Goal: Check status: Check status

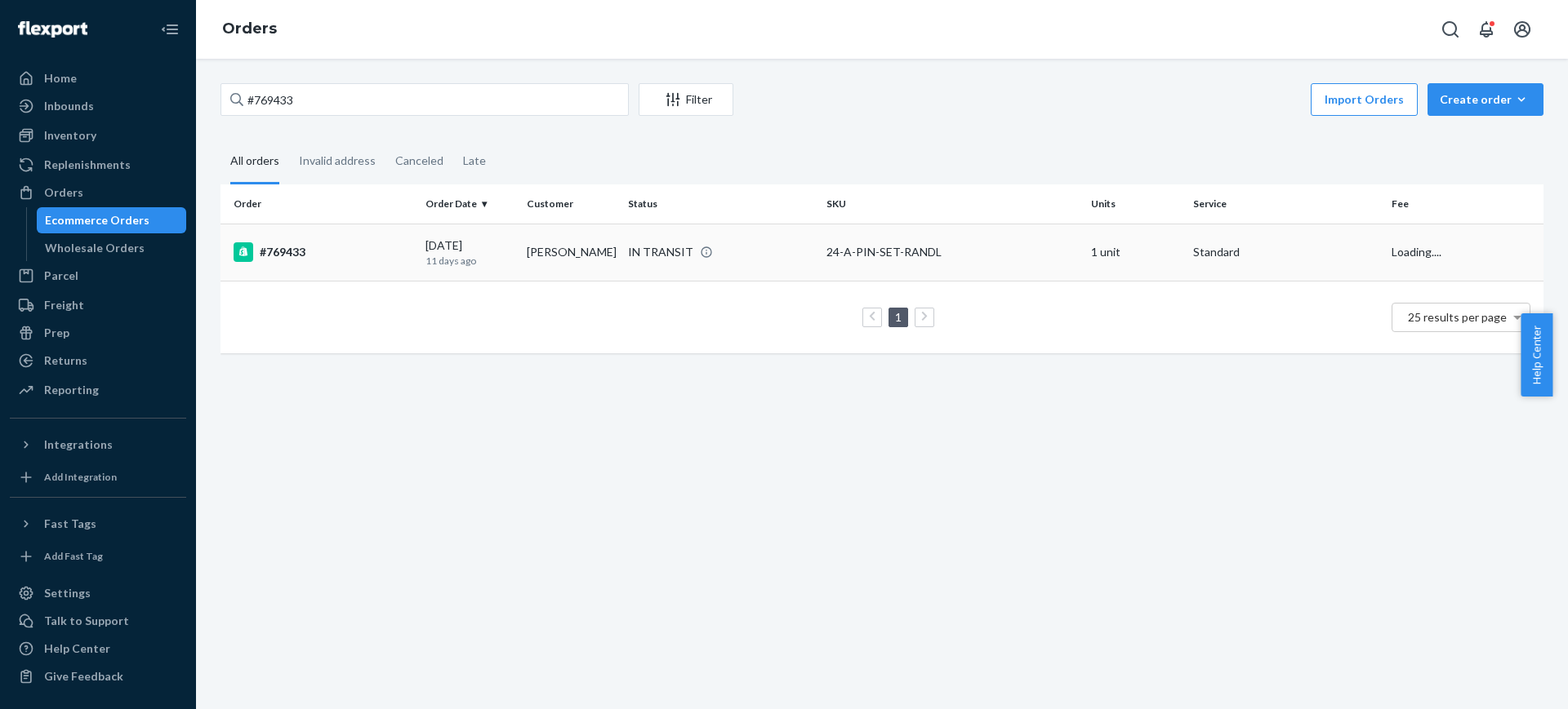
type input "#769433"
click at [392, 247] on div "#769433" at bounding box center [323, 252] width 179 height 19
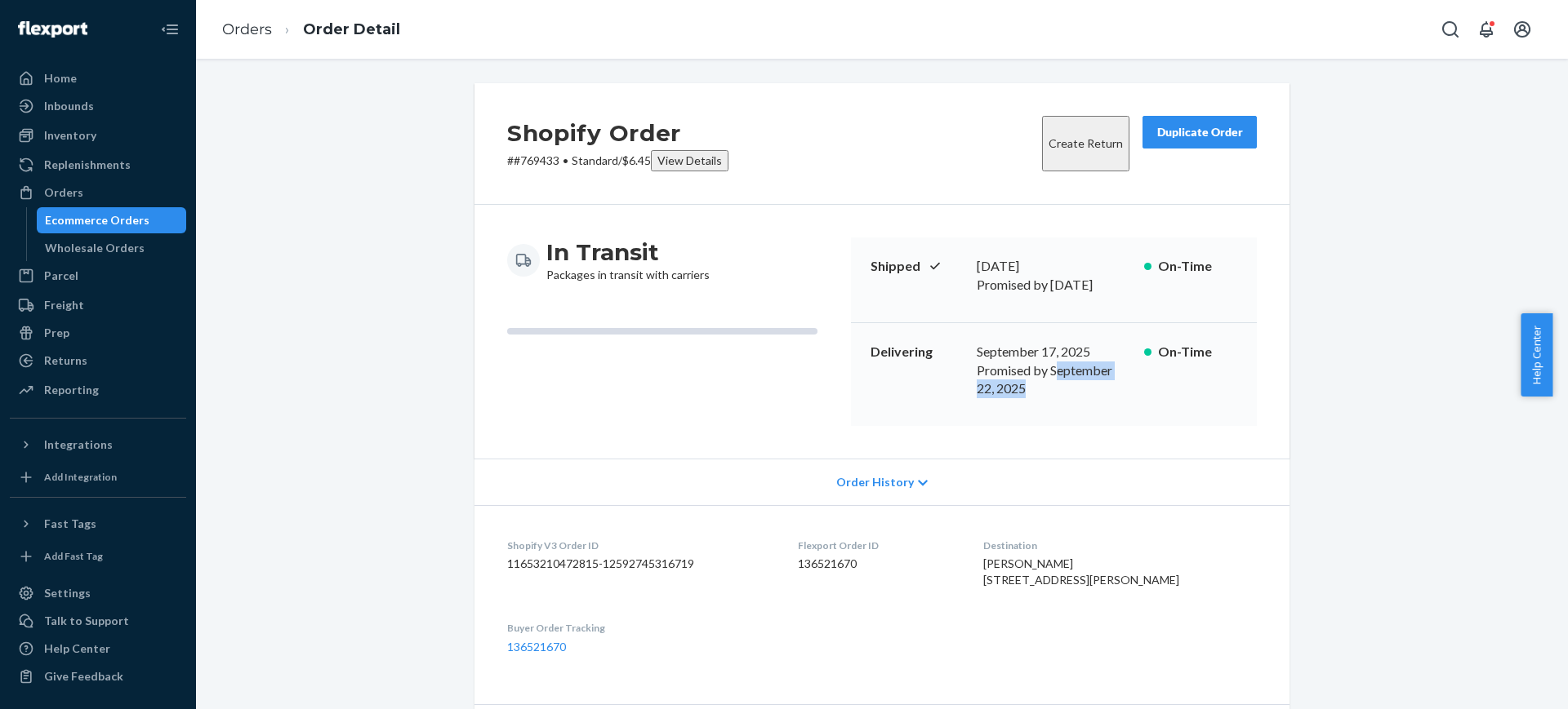
drag, startPoint x: 1027, startPoint y: 350, endPoint x: 1111, endPoint y: 343, distance: 84.3
click at [1111, 361] on p "Promised by September 22, 2025" at bounding box center [1054, 379] width 155 height 37
click at [1083, 361] on p "Promised by September 22, 2025" at bounding box center [1054, 379] width 155 height 37
drag, startPoint x: 1024, startPoint y: 347, endPoint x: 1113, endPoint y: 345, distance: 89.0
click at [1113, 361] on p "Promised by September 22, 2025" at bounding box center [1054, 379] width 155 height 37
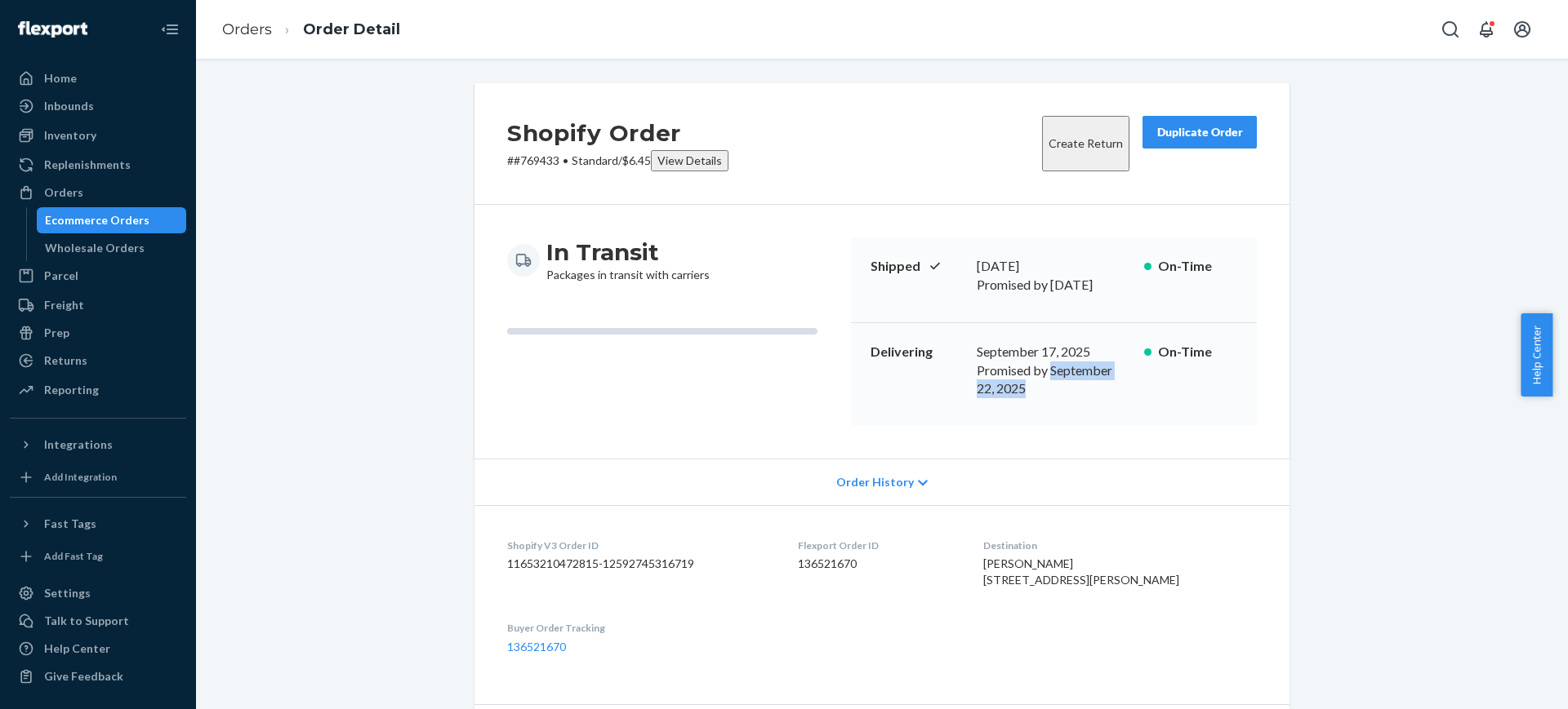
copy p "September 22, 2025"
click at [113, 134] on div "Inventory" at bounding box center [98, 135] width 173 height 23
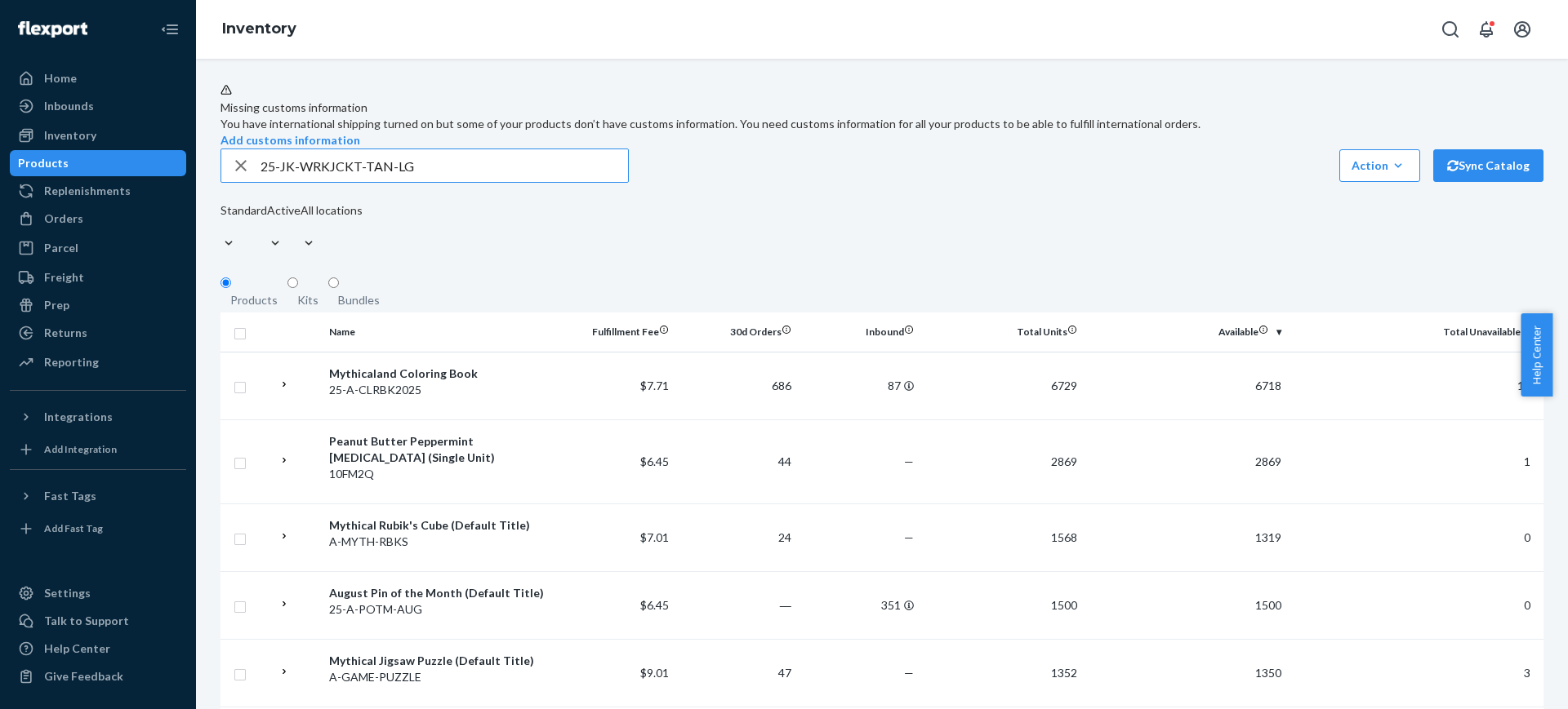
type input "25-JK-WRKJCKT-TAN-LG"
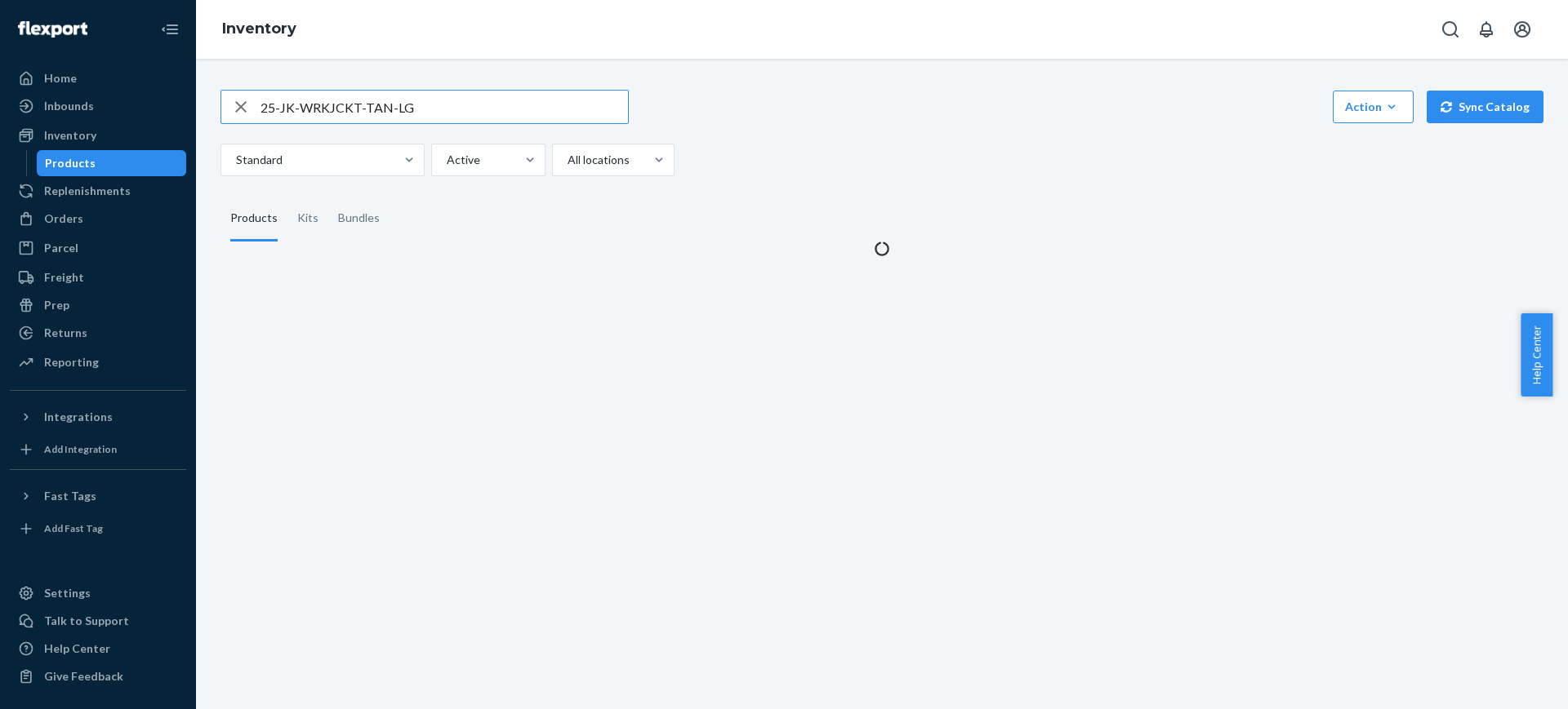
type input "25-JK-WRKJCKT-TAN-LG"
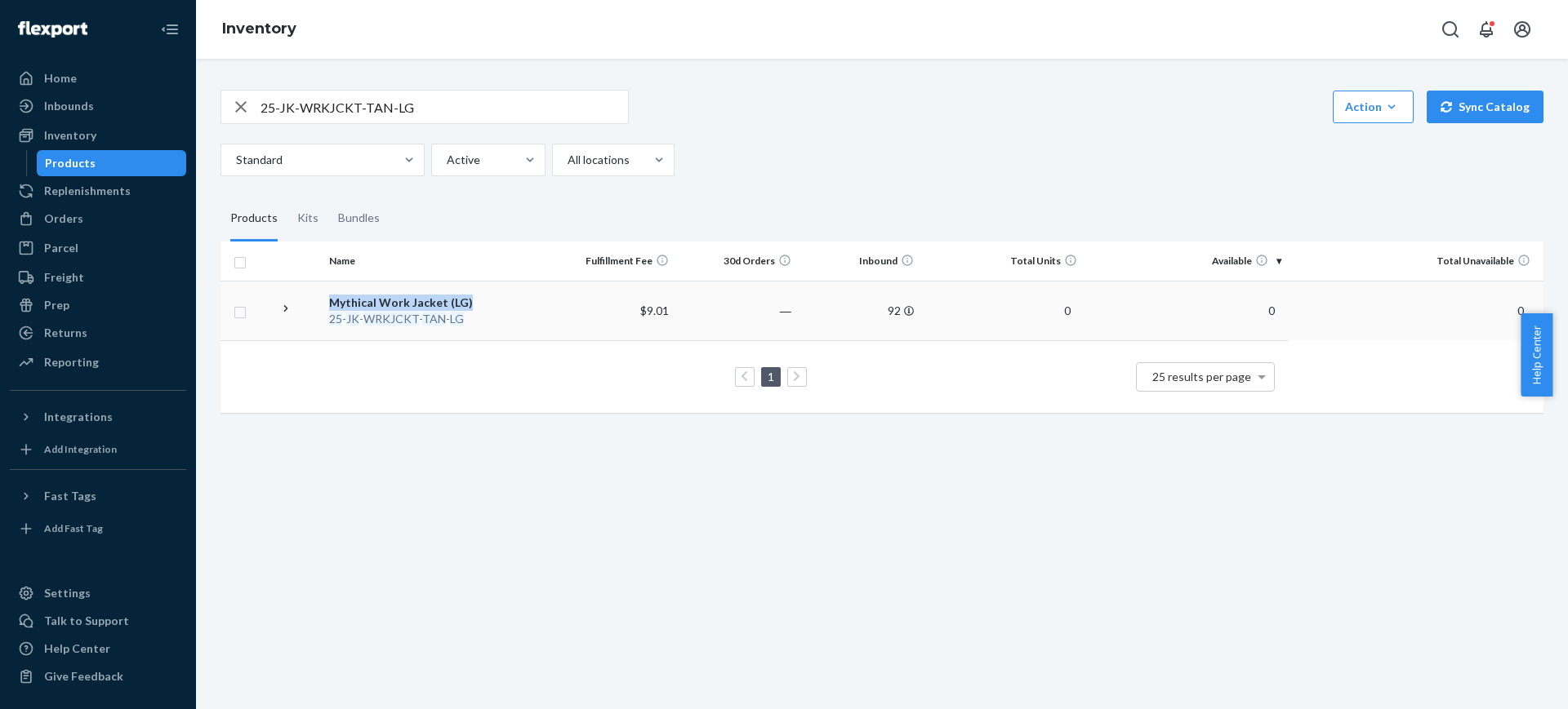
drag, startPoint x: 476, startPoint y: 300, endPoint x: 329, endPoint y: 305, distance: 147.1
click at [329, 305] on div "Mythical Work Jacket (LG)" at bounding box center [436, 303] width 216 height 16
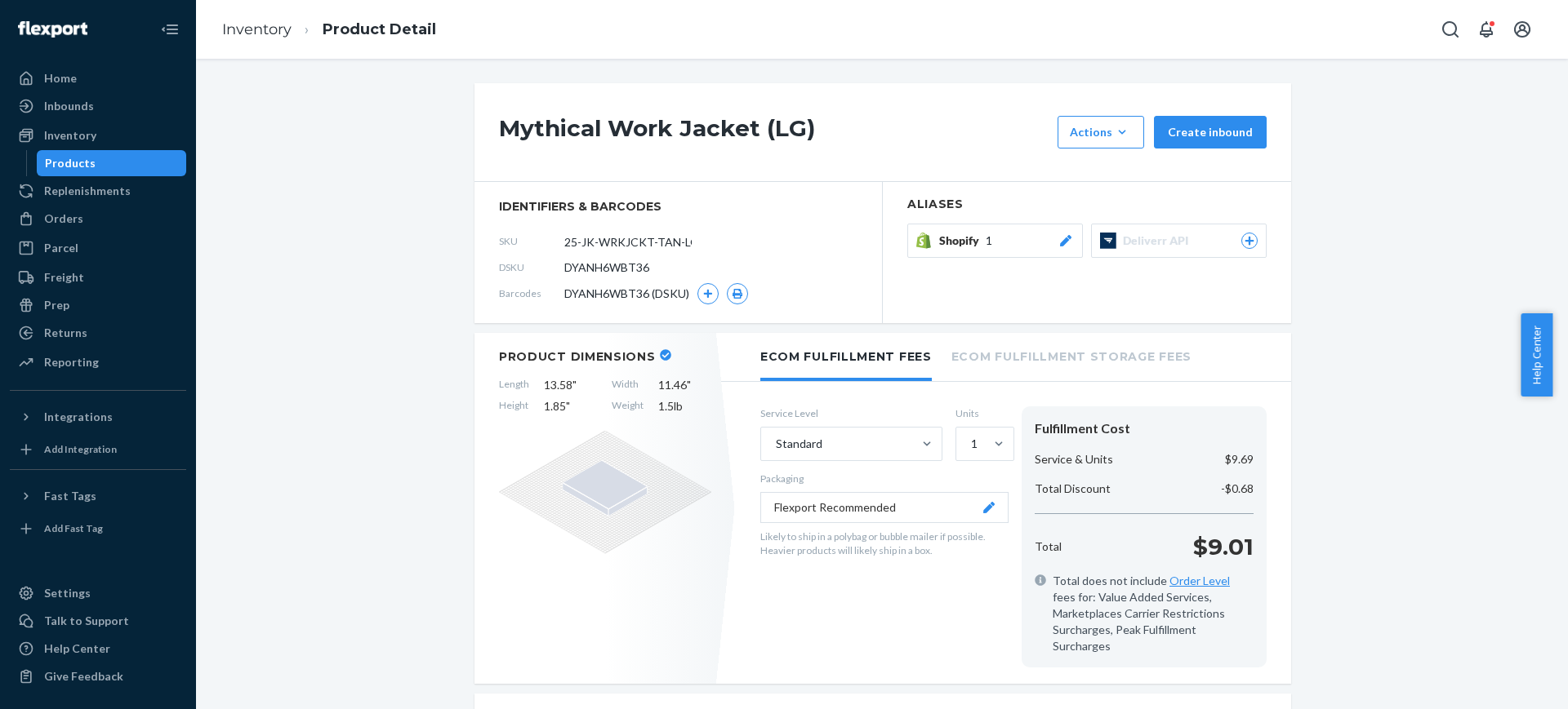
drag, startPoint x: 489, startPoint y: 120, endPoint x: 752, endPoint y: 126, distance: 263.1
click at [752, 126] on div "Mythical Work Jacket (LG) Actions Add components Hide Create inbound" at bounding box center [884, 133] width 817 height 99
copy h1 "Mythical Work Jacket"
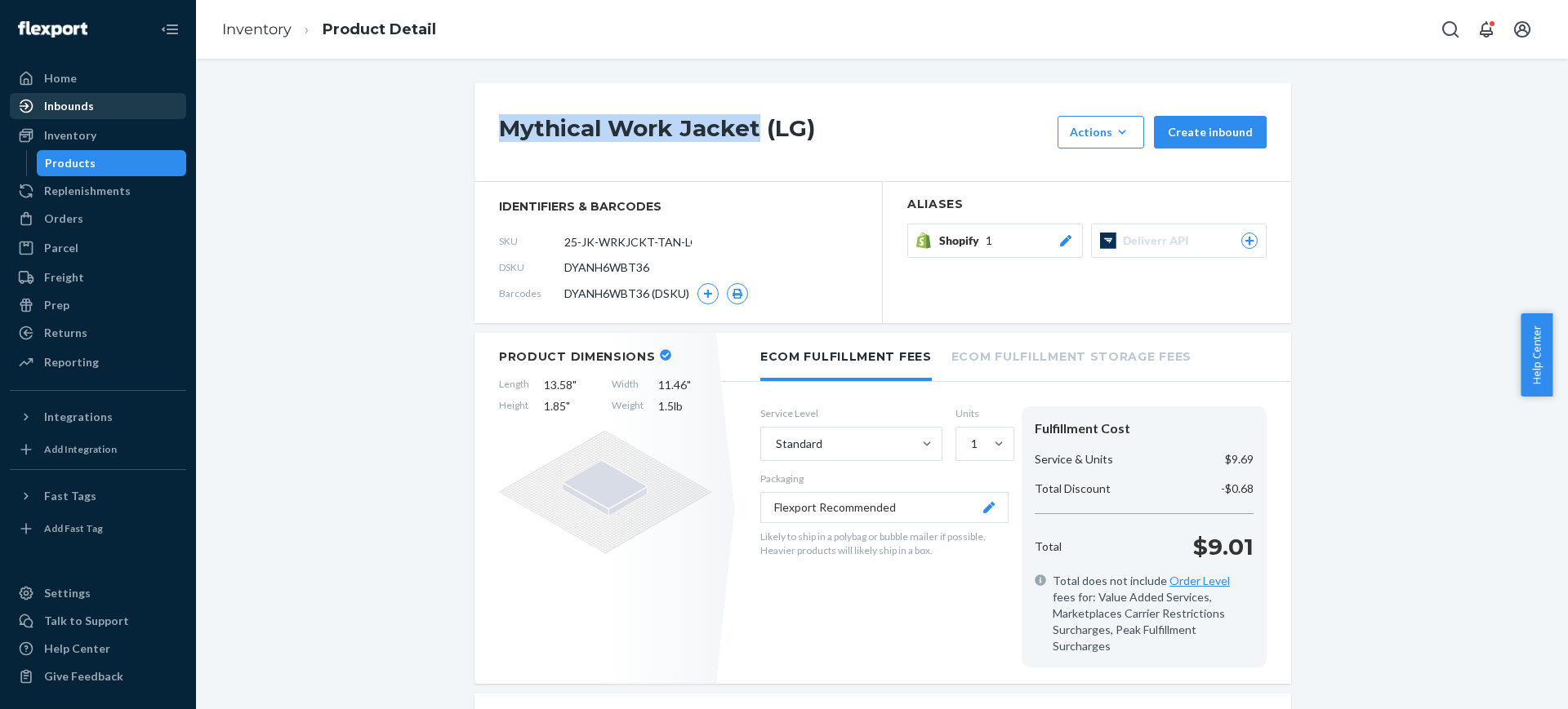
click at [62, 106] on div "Inbounds" at bounding box center [69, 106] width 50 height 16
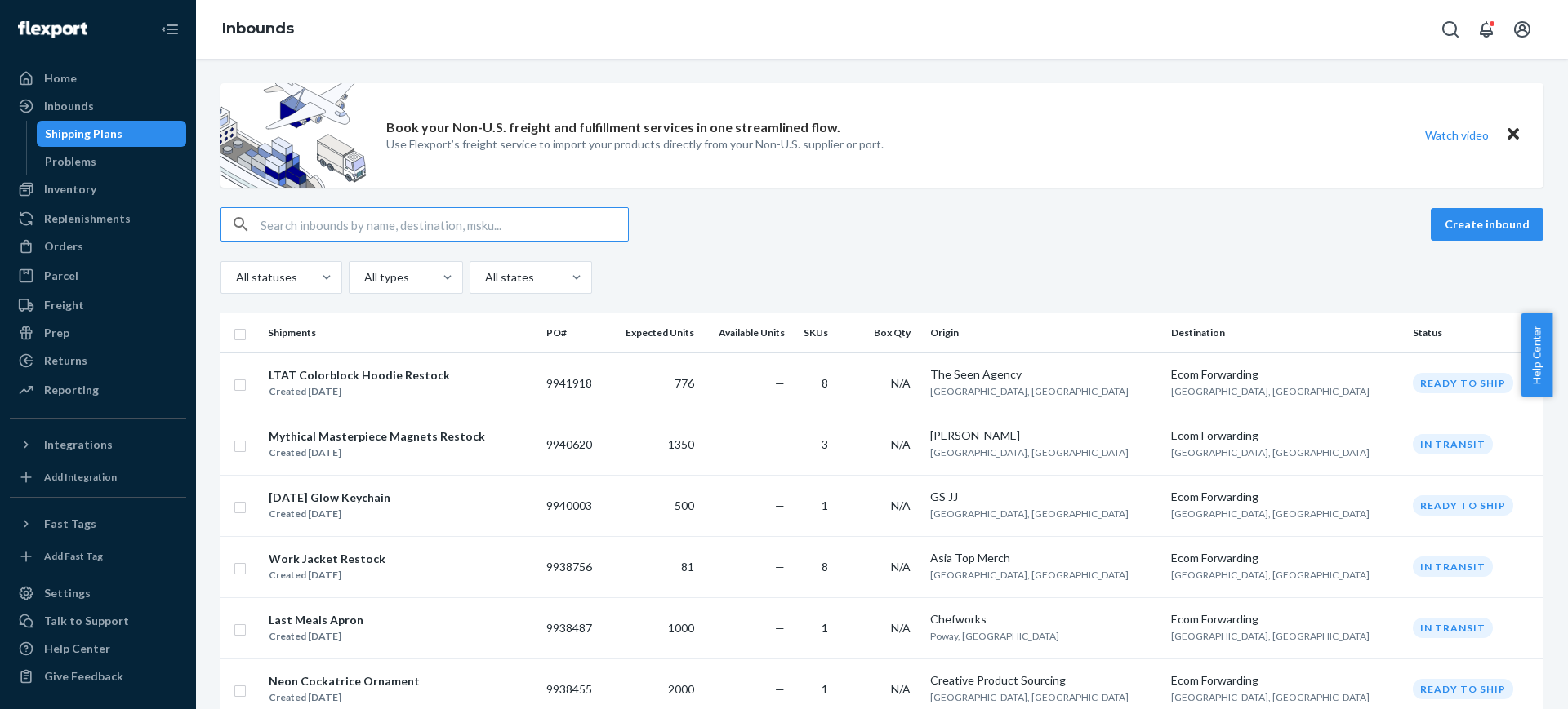
type input "Mythical Work Jacket"
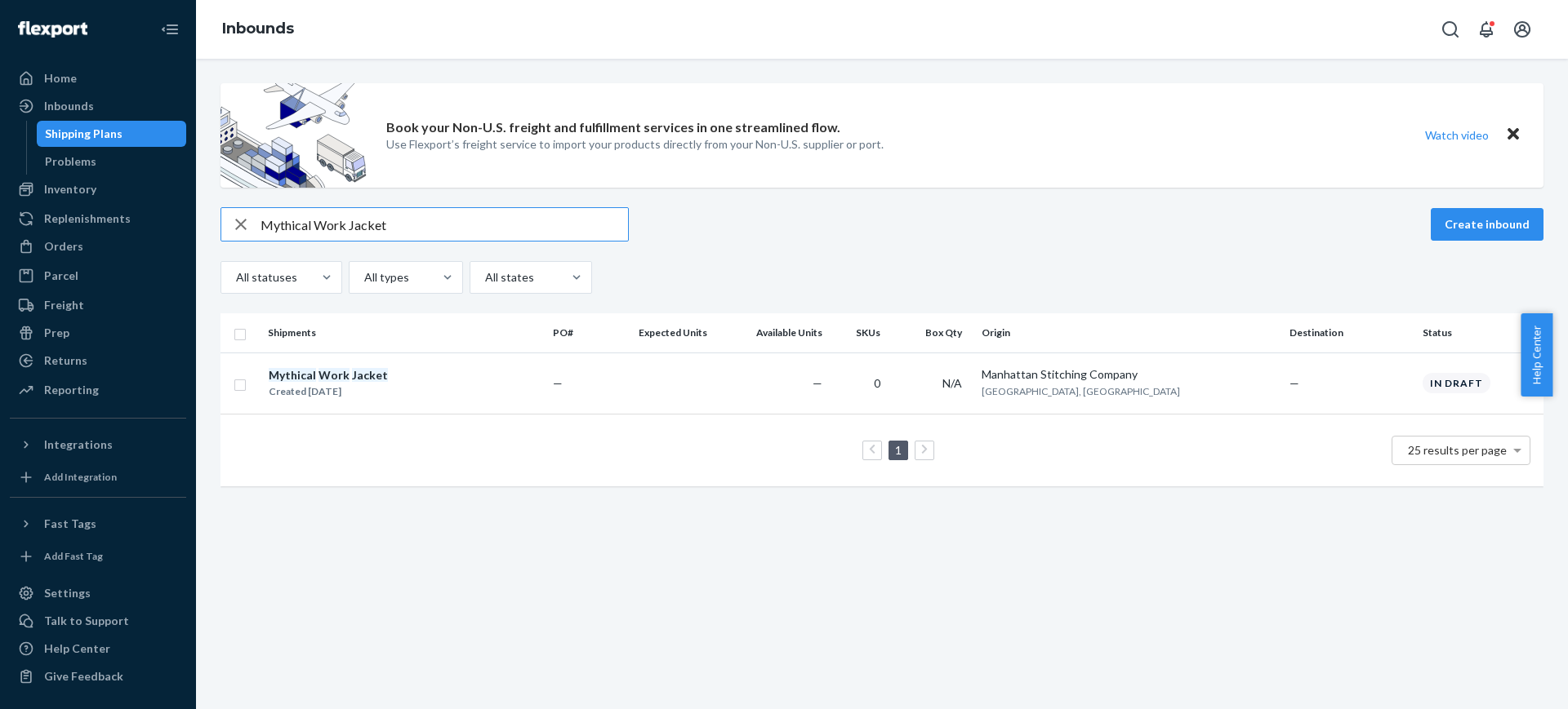
type input "Mythical Work Jacket"
click at [237, 233] on icon "button" at bounding box center [240, 225] width 19 height 33
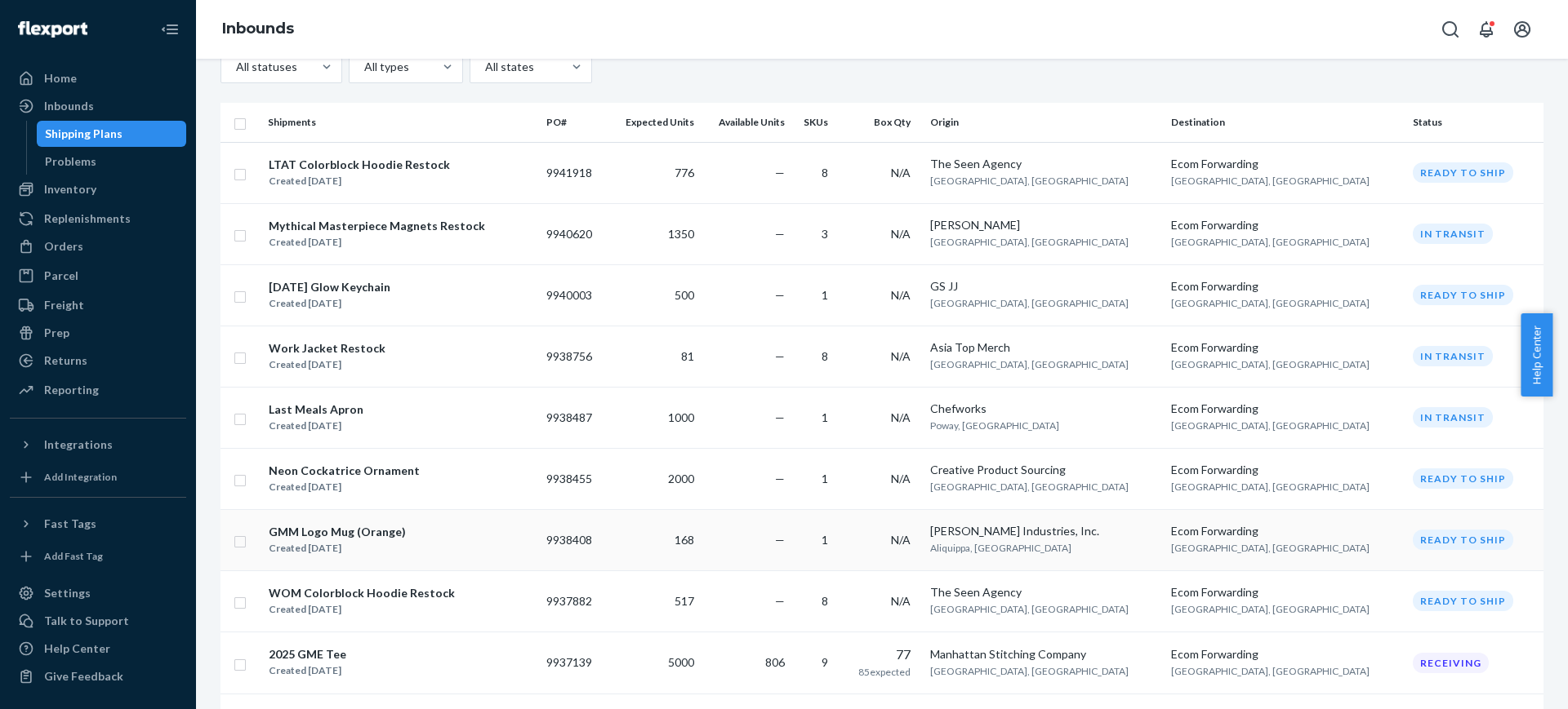
scroll to position [204, 0]
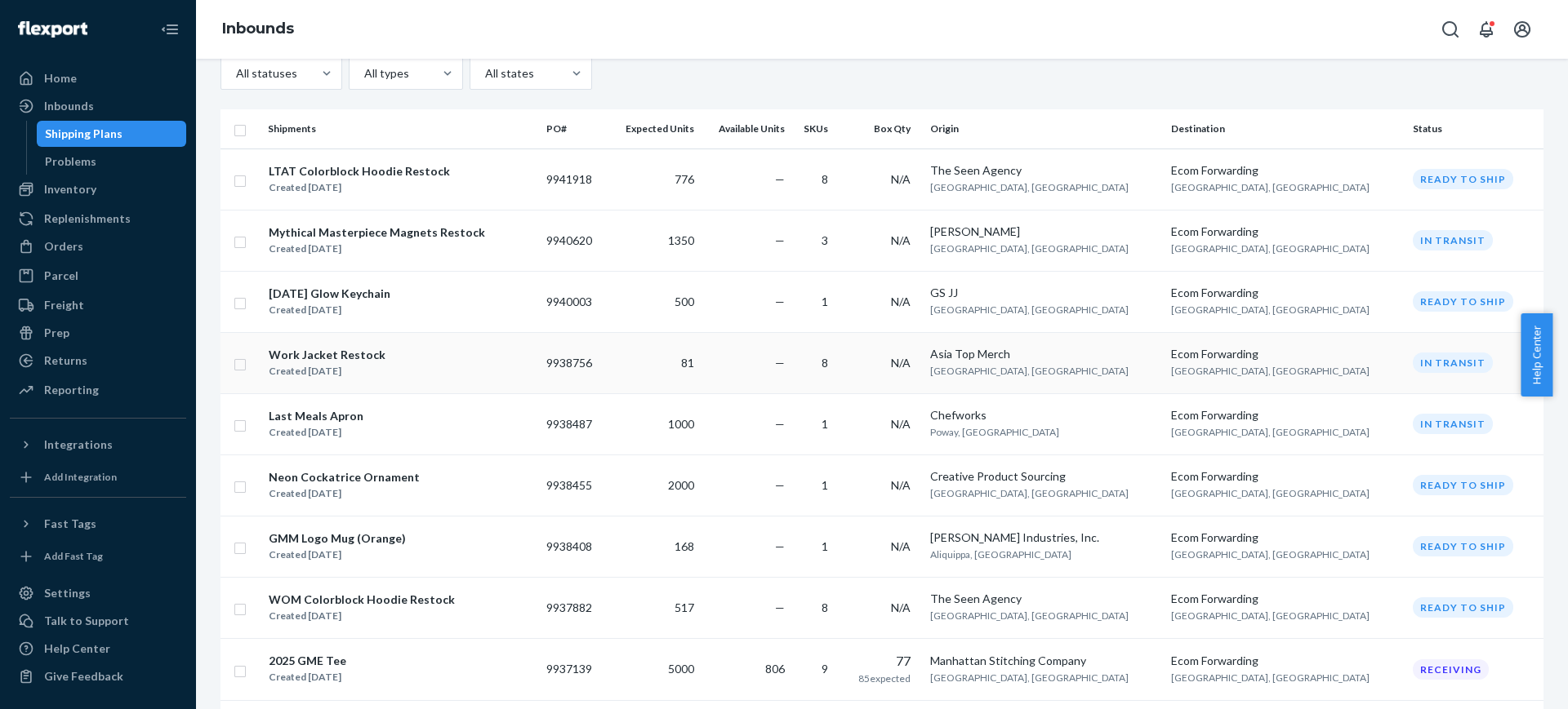
click at [407, 364] on div "Work Jacket Restock Created Sep 17, 2025" at bounding box center [401, 363] width 265 height 35
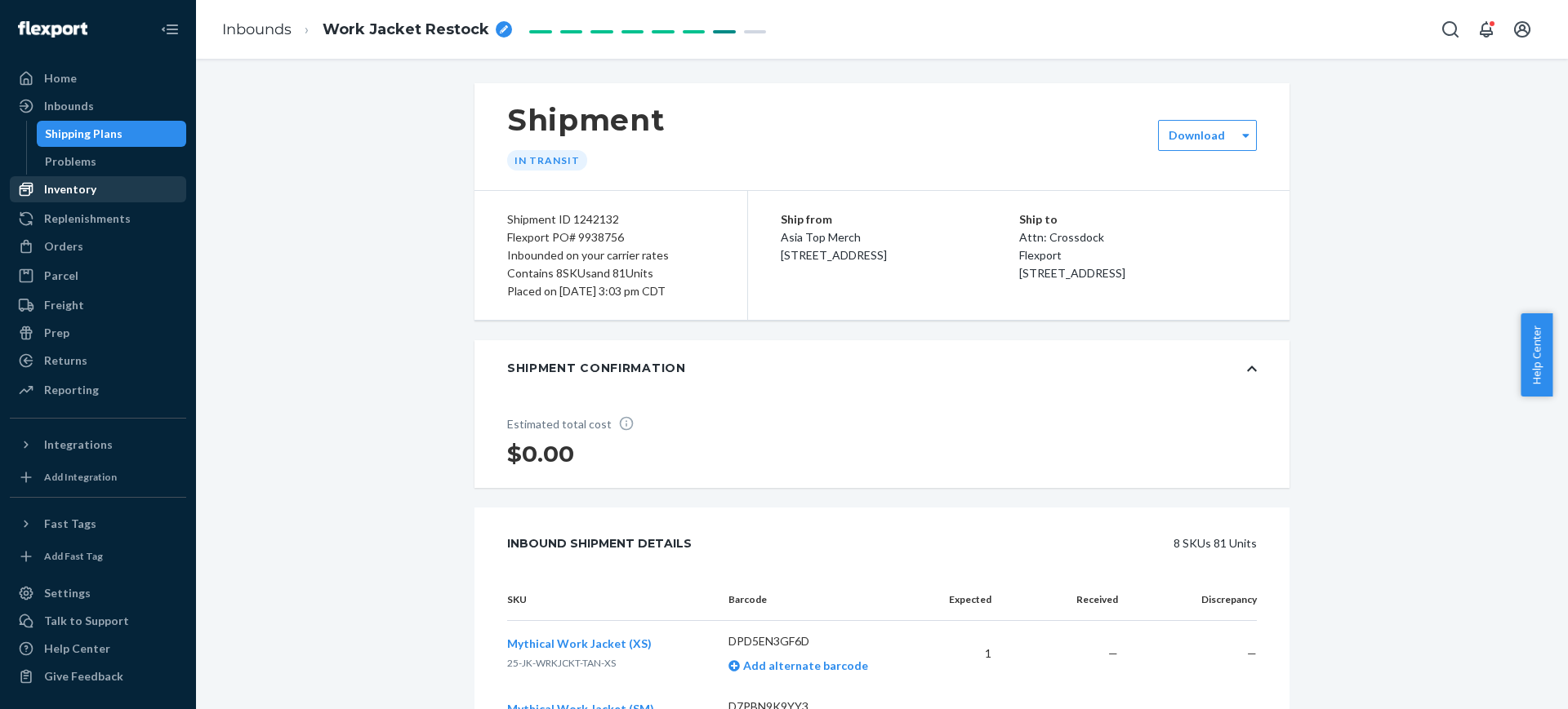
click at [87, 180] on div "Inventory" at bounding box center [98, 189] width 173 height 23
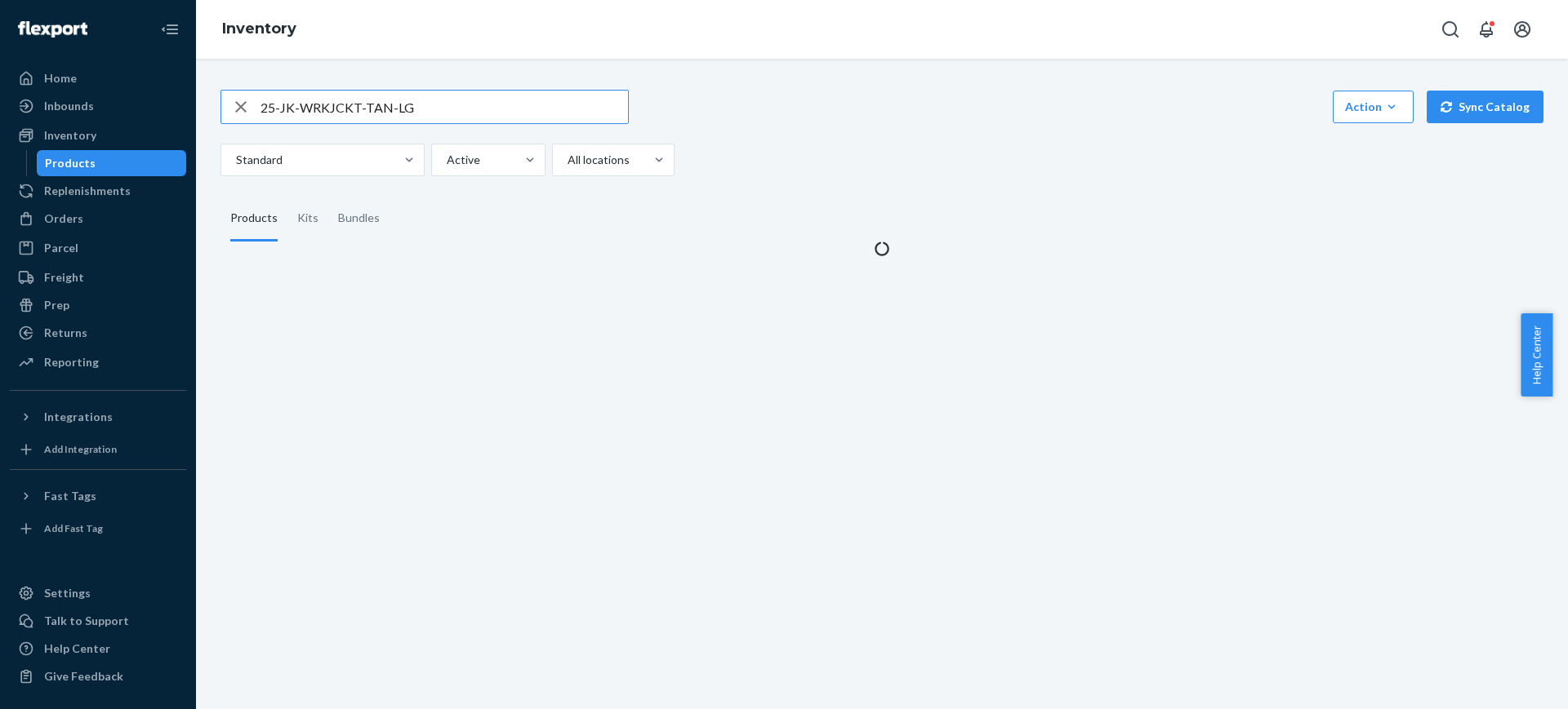
click at [435, 105] on input "25-JK-WRKJCKT-TAN-LG" at bounding box center [444, 107] width 367 height 33
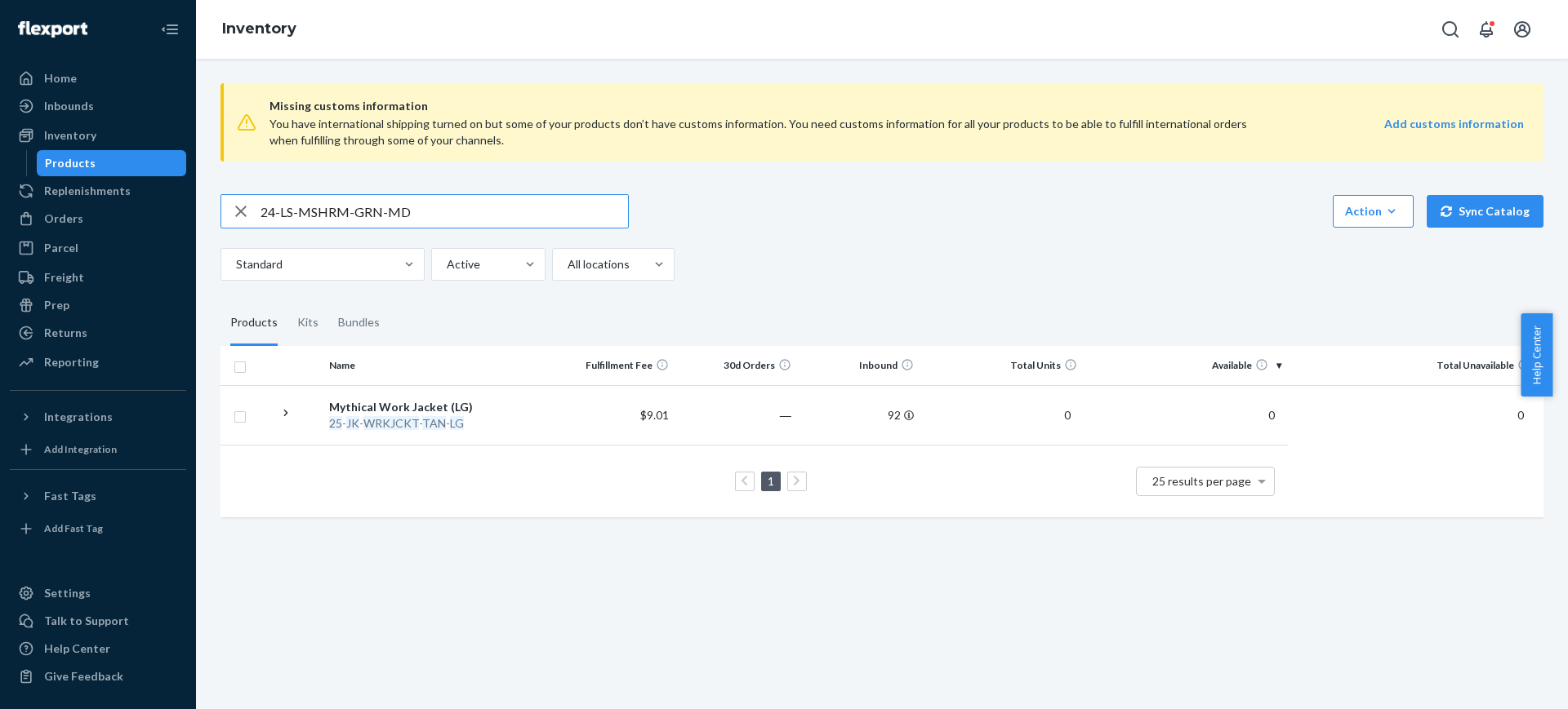
click at [467, 211] on input "24-LS-MSHRM-GRN-MD" at bounding box center [444, 211] width 367 height 33
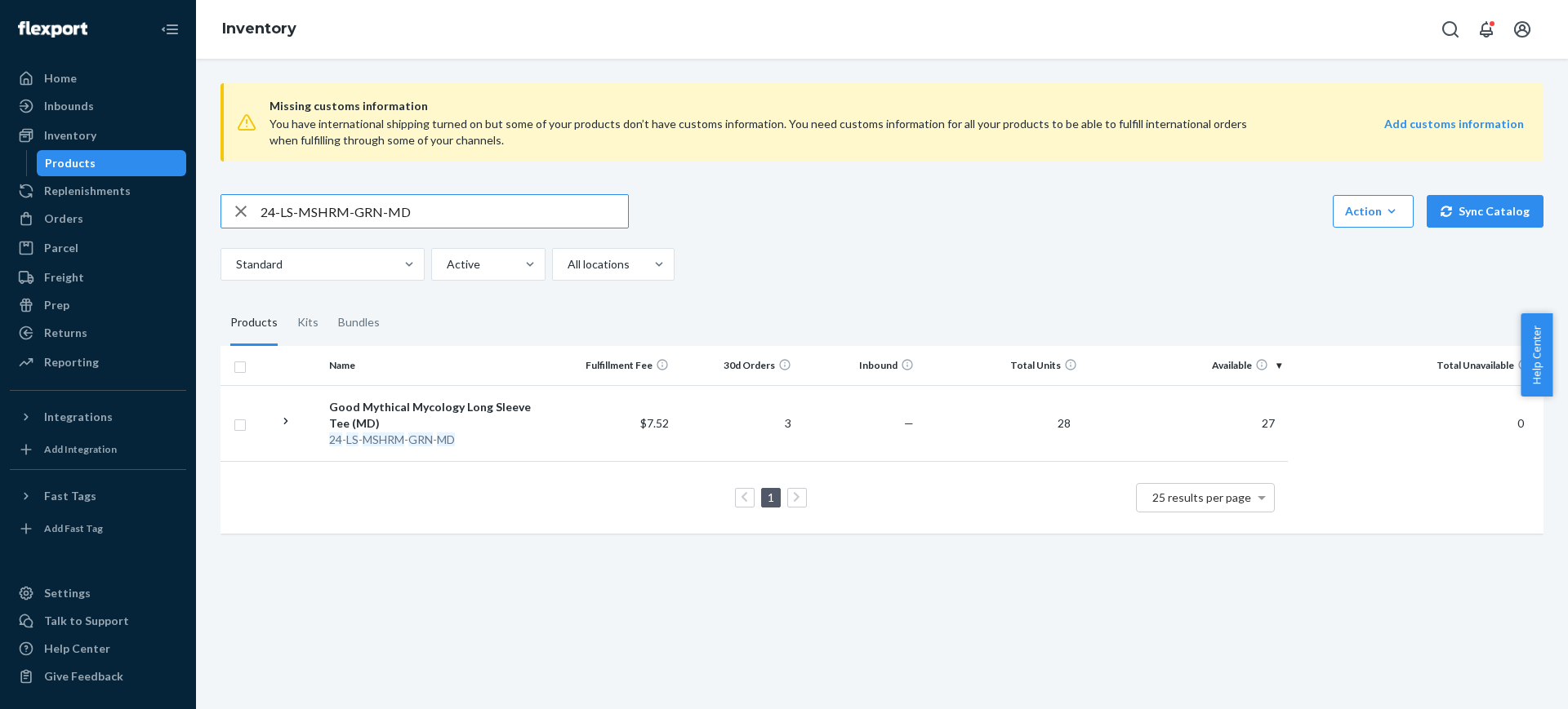
click at [474, 200] on input "24-LS-MSHRM-GRN-MD" at bounding box center [444, 211] width 367 height 33
paste input "H-WOM-2X"
type input "24-H-WOM-2X"
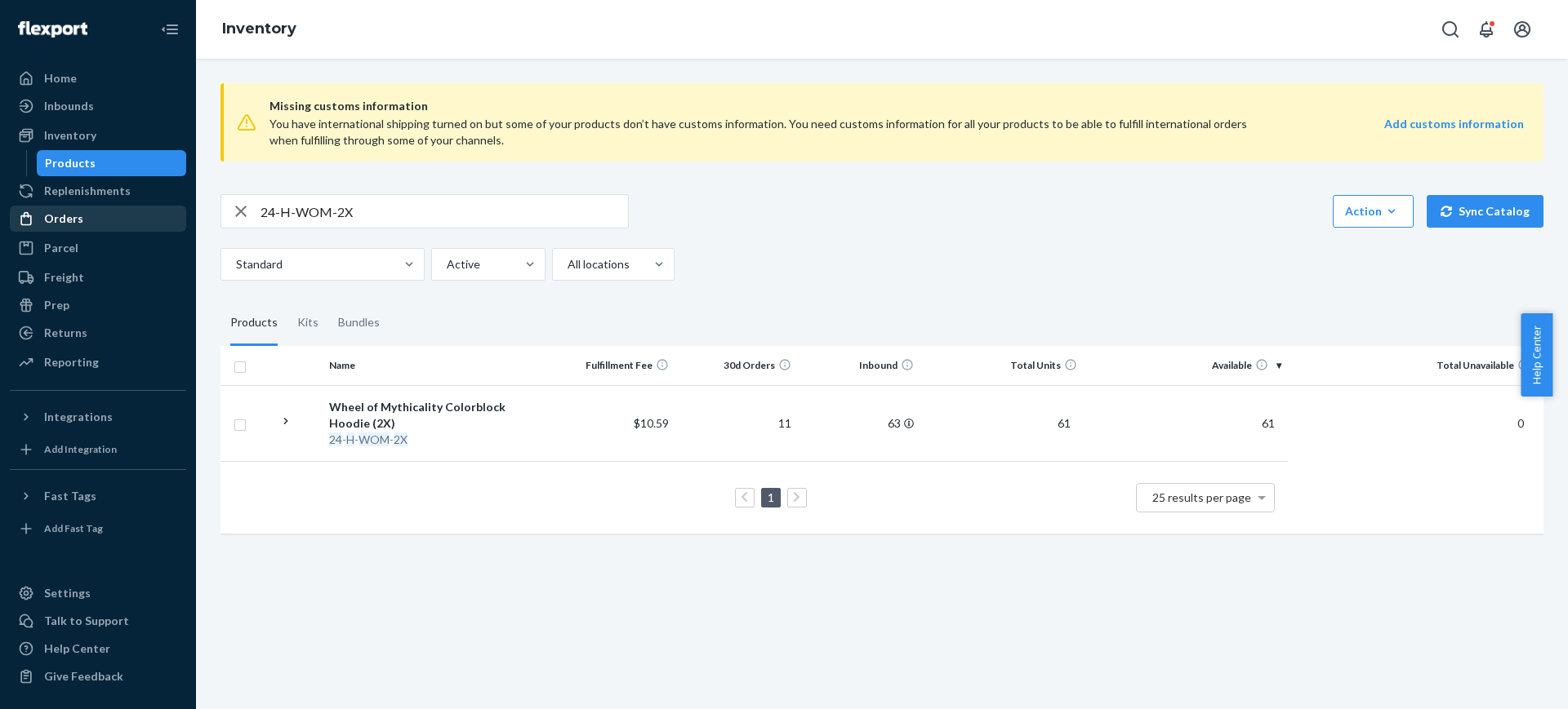
drag, startPoint x: 68, startPoint y: 214, endPoint x: 112, endPoint y: 225, distance: 45.4
click at [68, 214] on div "Orders" at bounding box center [63, 218] width 39 height 16
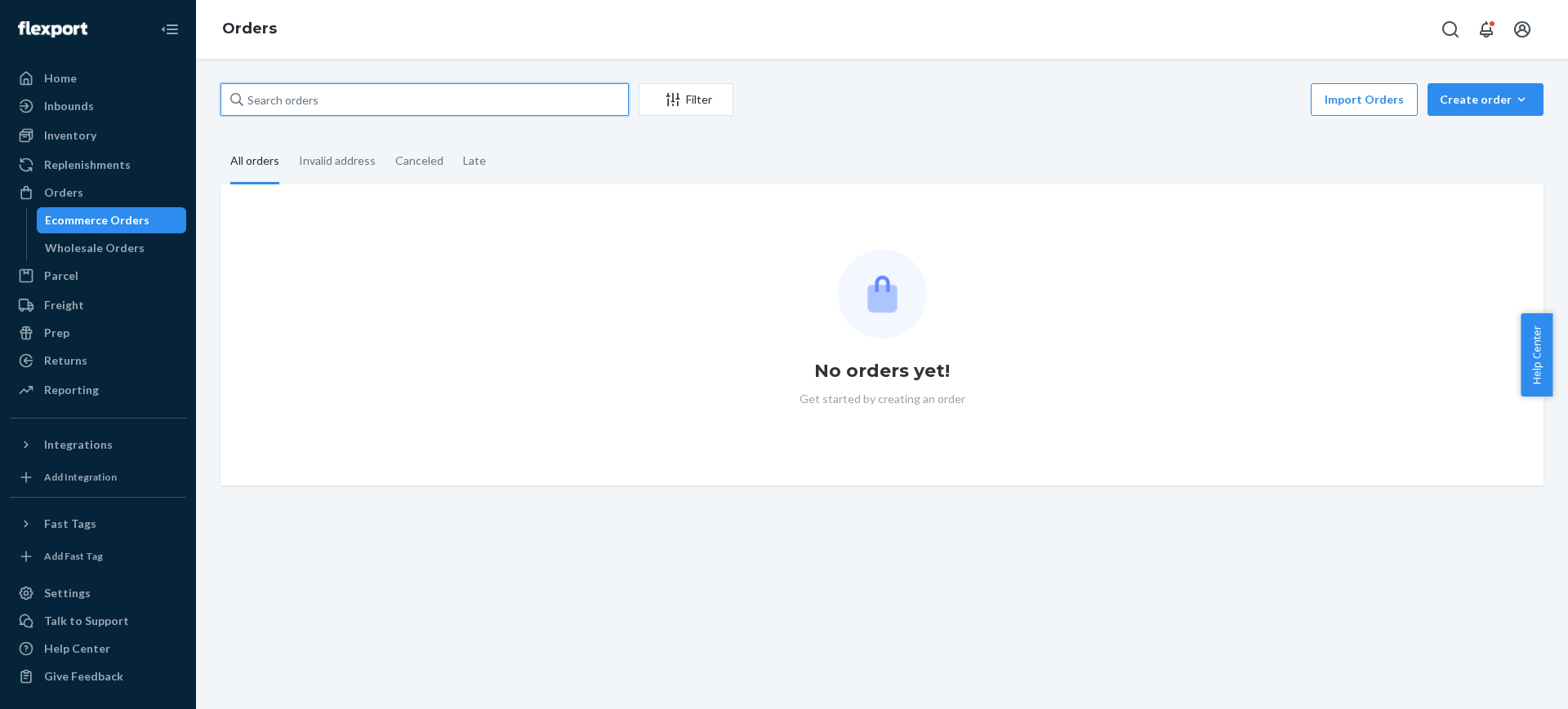
click at [327, 98] on input "text" at bounding box center [424, 100] width 409 height 33
paste input "#769325"
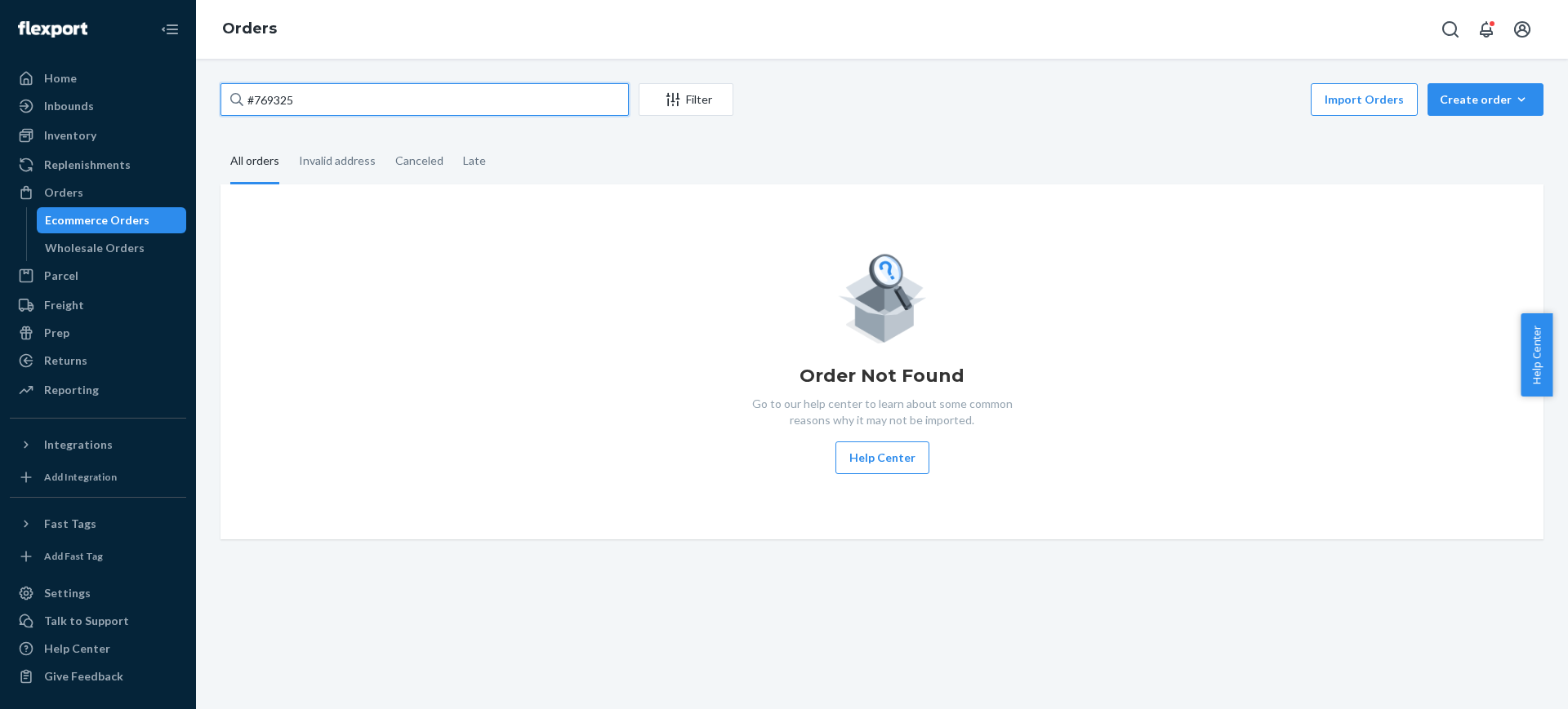
type input "#769325"
click at [404, 89] on input "#769325" at bounding box center [424, 100] width 409 height 33
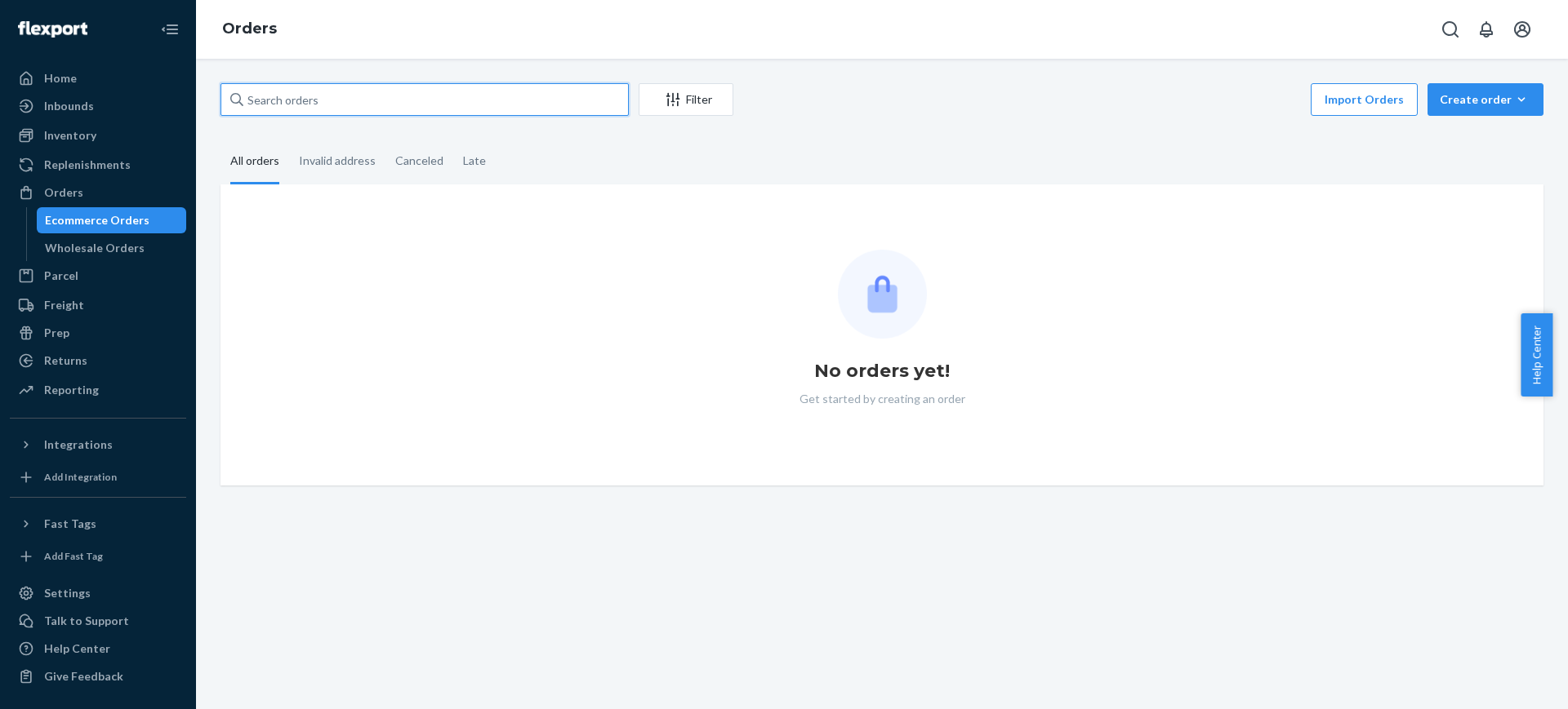
click at [303, 110] on input "text" at bounding box center [424, 100] width 409 height 33
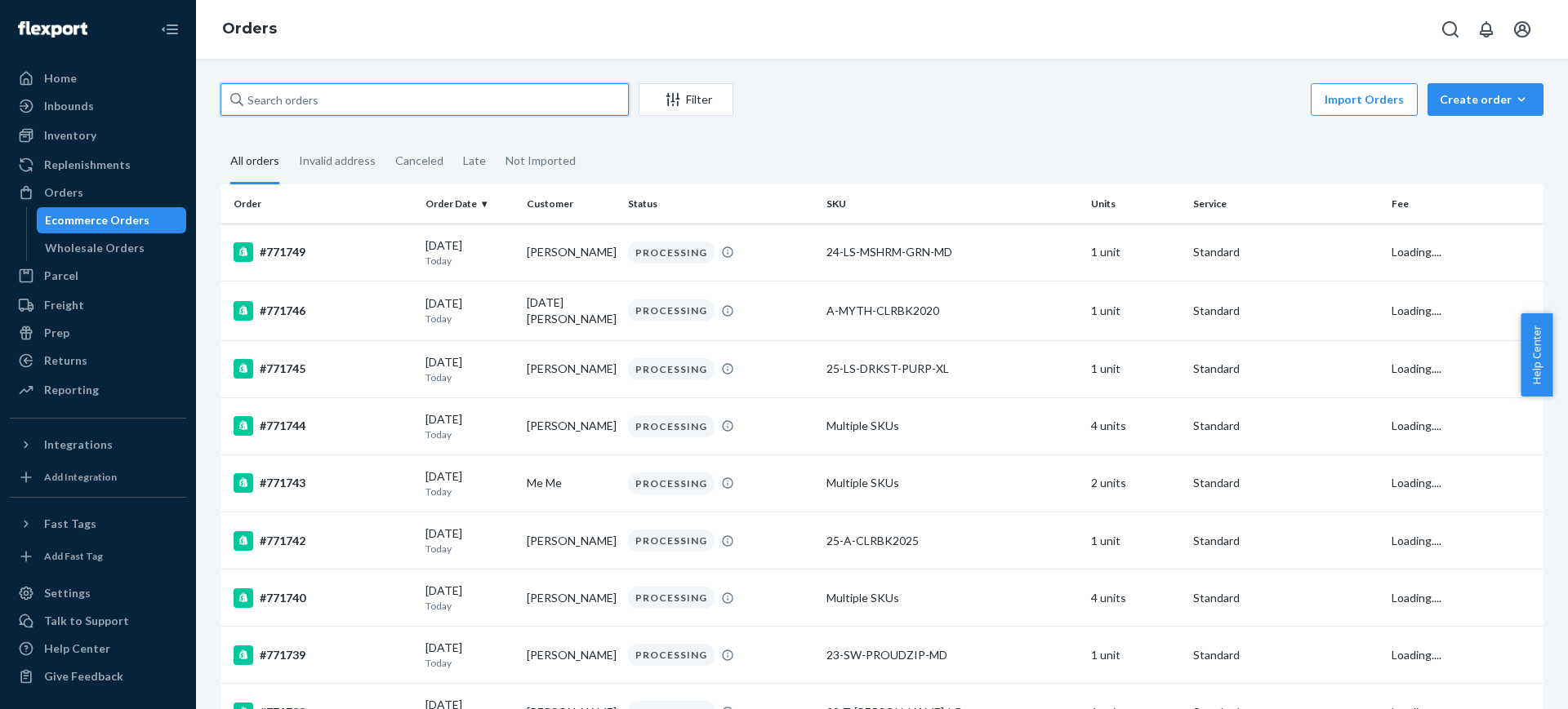
paste input "#769325"
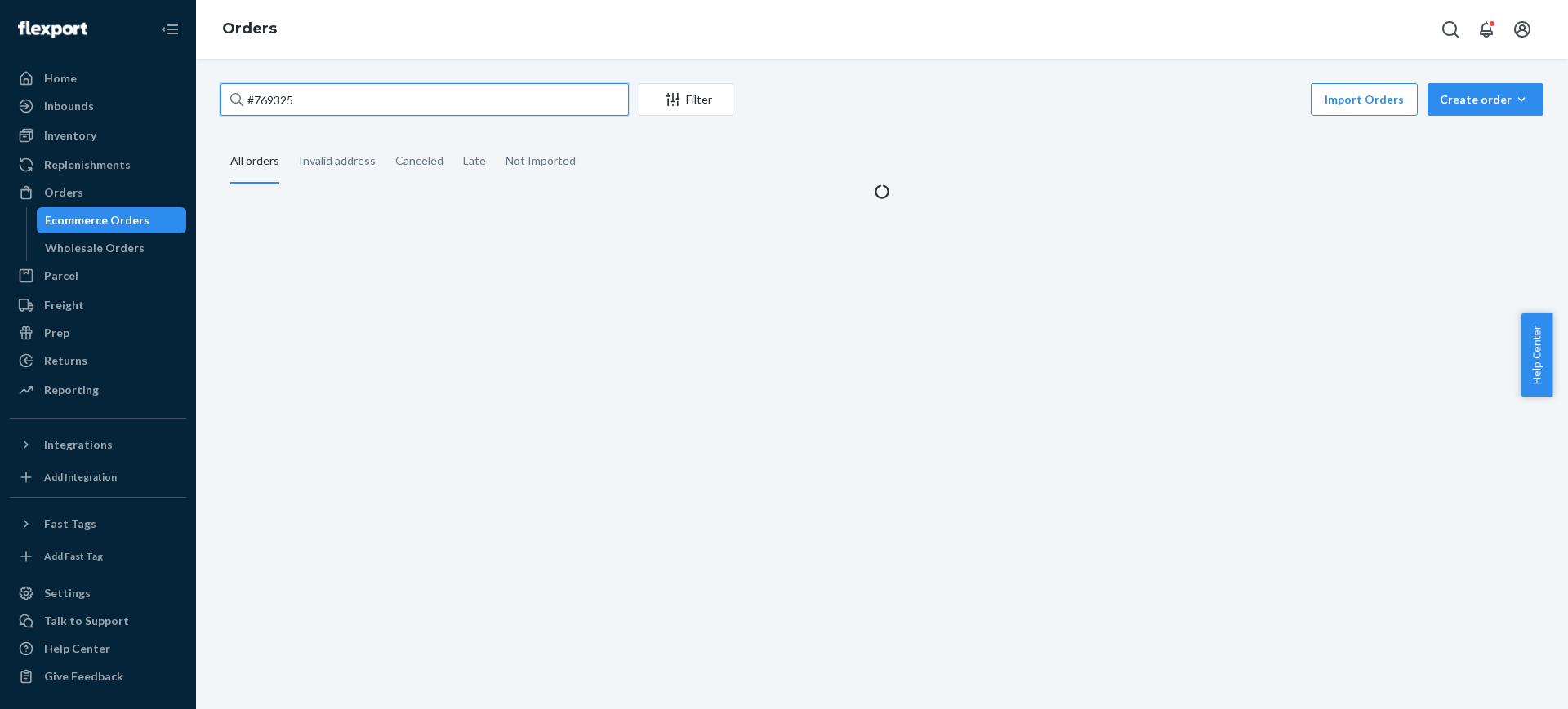
type input "#769325"
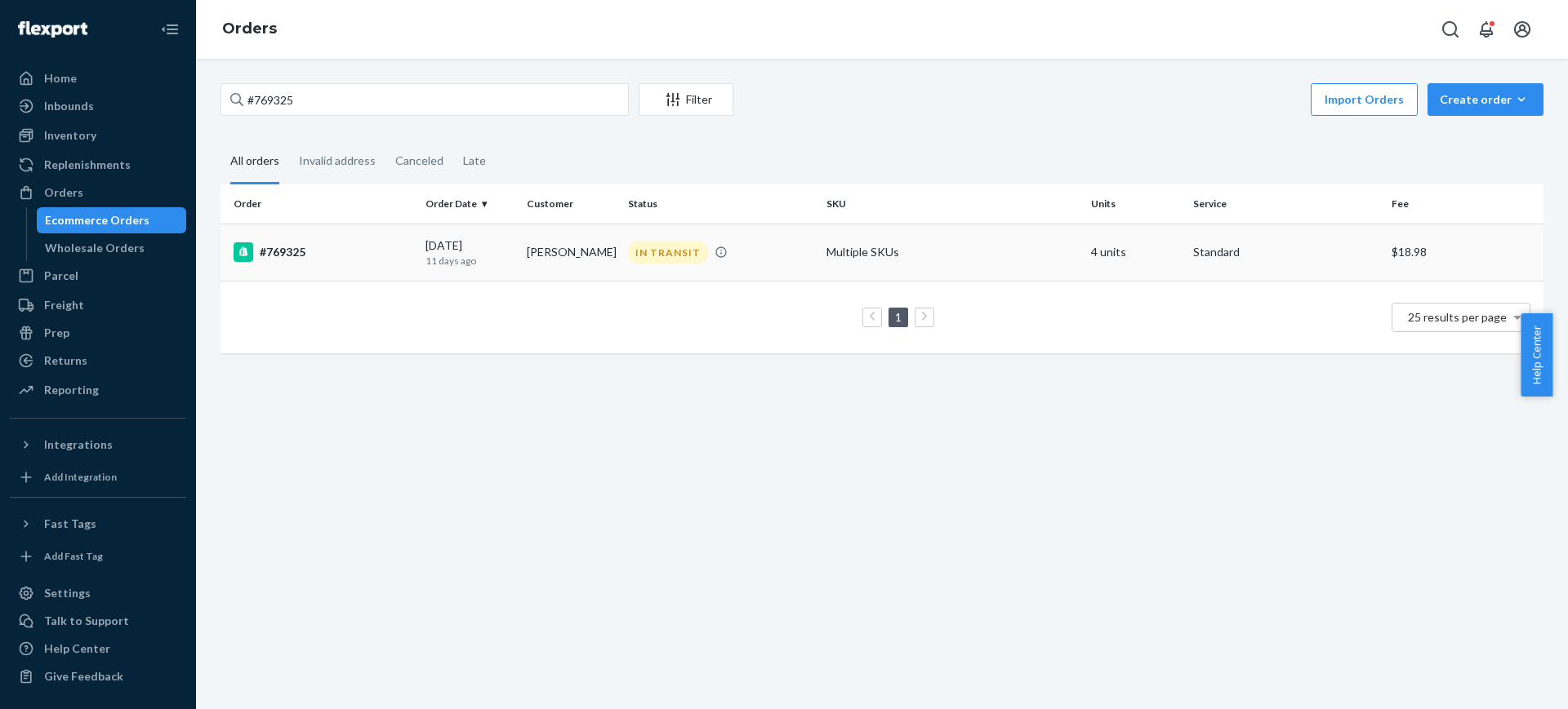
click at [346, 254] on div "#769325" at bounding box center [323, 252] width 179 height 19
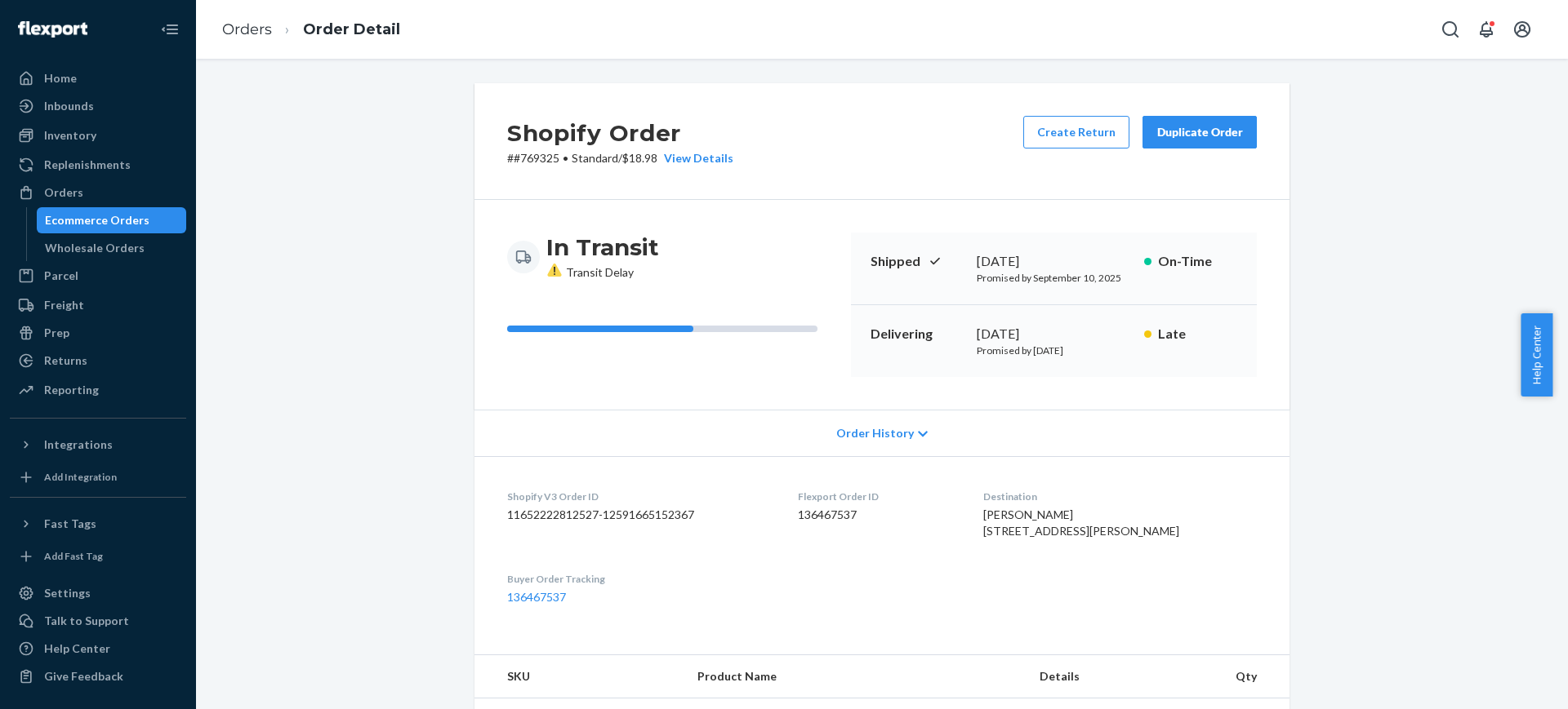
click at [944, 296] on div "Shipped September 10, 2025 Promised by September 10, 2025 On-Time" at bounding box center [1054, 269] width 406 height 73
drag, startPoint x: 1024, startPoint y: 348, endPoint x: 1108, endPoint y: 346, distance: 84.0
click at [1108, 346] on p "Promised by September 19, 2025" at bounding box center [1054, 351] width 155 height 13
copy p "September 19, 2025"
